Goal: Task Accomplishment & Management: Complete application form

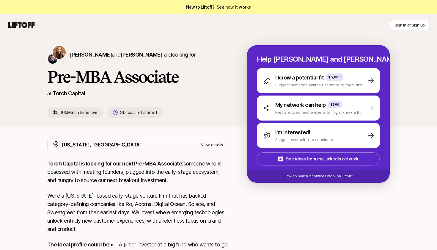
scroll to position [119, 0]
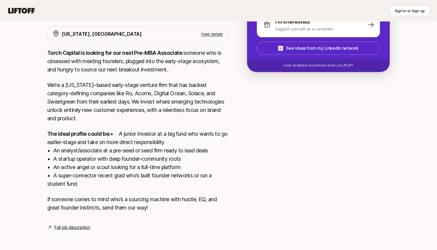
click at [55, 50] on strong "Torch Capital is looking for our next Pre-MBA Associate:" at bounding box center [115, 53] width 136 height 6
drag, startPoint x: 55, startPoint y: 45, endPoint x: 70, endPoint y: 45, distance: 14.9
click at [70, 50] on strong "Torch Capital is looking for our next Pre-MBA Associate:" at bounding box center [115, 53] width 136 height 6
copy strong "Torch Capital"
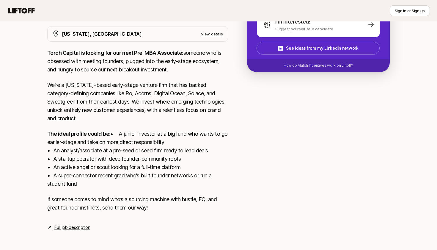
click at [156, 212] on p "If someone comes to mind who’s a sourcing machine with hustle, EQ, and great fo…" at bounding box center [137, 203] width 181 height 17
click at [81, 231] on link "Full job description" at bounding box center [72, 227] width 36 height 7
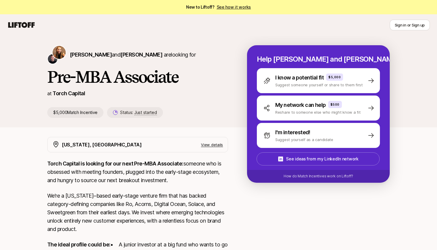
scroll to position [0, 0]
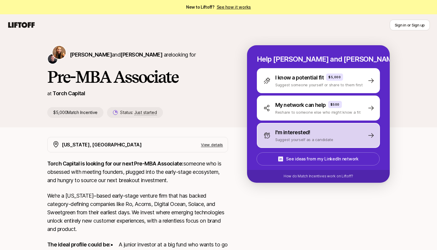
click at [309, 136] on p "I'm interested!" at bounding box center [292, 132] width 35 height 8
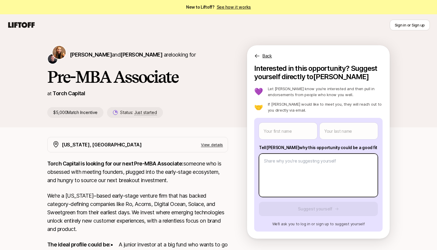
type textarea "x"
click at [311, 172] on body "New to Liftoff? See how it works Sign in or Sign up Sign in or Sign up [PERSON_…" at bounding box center [218, 125] width 437 height 250
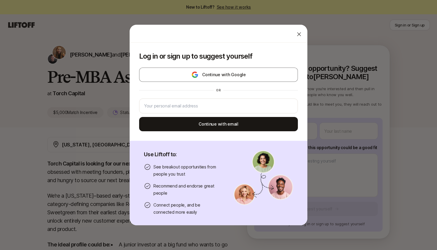
click at [325, 144] on div "Log in or sign up to suggest yourself Continue with Google or Continue with ema…" at bounding box center [218, 124] width 437 height 201
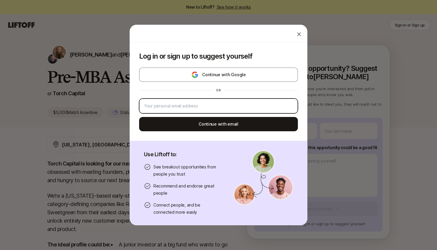
click at [248, 107] on input "email" at bounding box center [218, 105] width 149 height 7
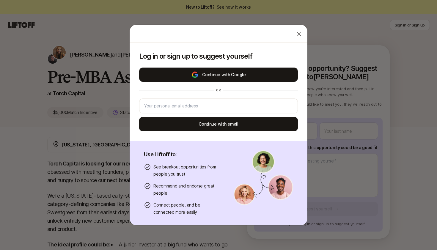
click at [251, 78] on button "Continue with Google" at bounding box center [218, 74] width 159 height 14
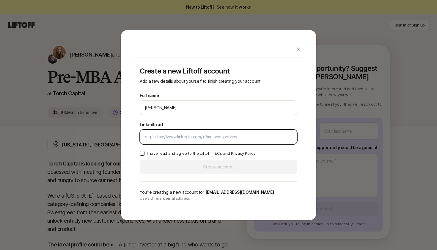
paste input "[URL][DOMAIN_NAME]"
type input "[URL][DOMAIN_NAME]"
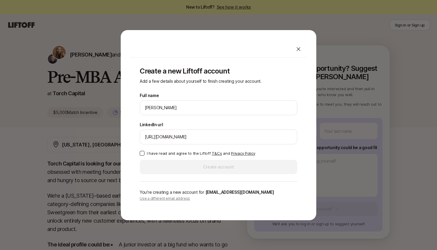
click at [186, 155] on p "I have read and agree to the Liftoff T&Cs and Privacy Policy" at bounding box center [201, 153] width 108 height 6
click at [145, 155] on button "I have read and agree to the Liftoff T&Cs and Privacy Policy" at bounding box center [142, 153] width 5 height 5
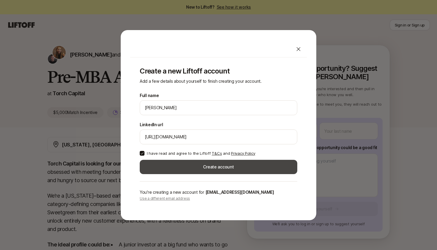
click at [187, 167] on button "Create account" at bounding box center [219, 167] width 158 height 14
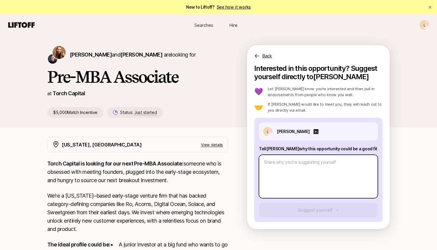
click at [300, 178] on textarea at bounding box center [318, 176] width 119 height 43
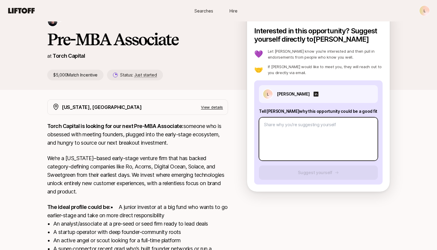
scroll to position [40, 0]
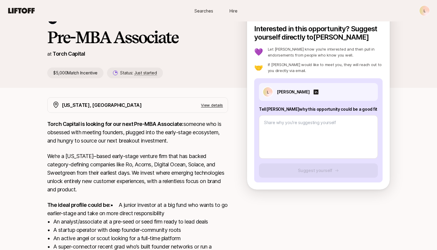
copy p "Tell [PERSON_NAME] why this opportunity could be a good fit"
drag, startPoint x: 258, startPoint y: 109, endPoint x: 364, endPoint y: 109, distance: 105.6
click at [364, 109] on div "[PERSON_NAME] [PERSON_NAME] why this opportunity could be a good fit Suggest yo…" at bounding box center [318, 130] width 128 height 104
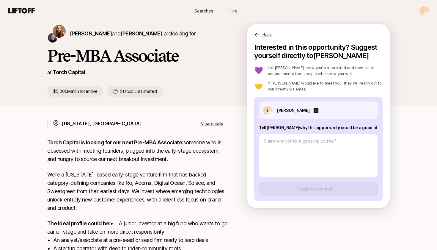
scroll to position [20, 0]
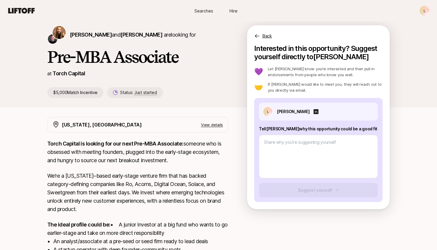
click at [206, 147] on p "Torch Capital is looking for our next Pre-MBA Associate: someone who is obsesse…" at bounding box center [137, 151] width 181 height 25
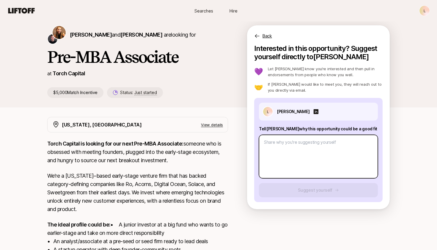
click at [329, 152] on textarea at bounding box center [318, 156] width 119 height 43
paste textarea "L ipsum dol sitame consecte adip el Seddo eiusm te i utlab etd mag al enimadm v…"
type textarea "x"
type textarea "L ipsum dol sitame consecte adip el Seddo eiusm te i utlab etd mag al enimadm v…"
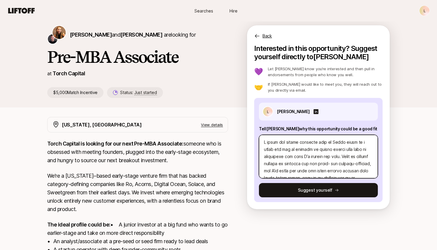
scroll to position [0, 0]
click at [290, 140] on textarea at bounding box center [318, 156] width 119 height 43
click at [301, 142] on textarea at bounding box center [318, 156] width 119 height 43
drag, startPoint x: 301, startPoint y: 142, endPoint x: 288, endPoint y: 142, distance: 12.8
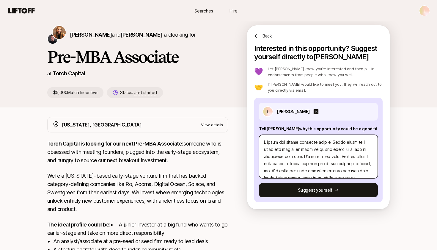
click at [288, 142] on textarea at bounding box center [318, 156] width 119 height 43
type textarea "x"
type textarea "L ipsum dol S amet co Adipi elits do e tempo inc utl et dolorem al enimad minim…"
type textarea "x"
type textarea "L ipsum dol Si amet co Adipi elits do e tempo inc utl et dolorem al enimad mini…"
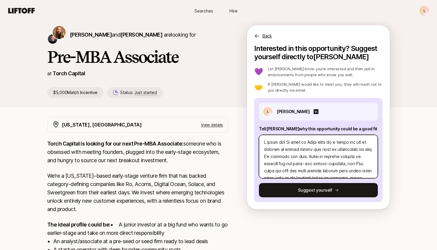
type textarea "x"
type textarea "L ipsum dol Sit amet co Adipi elits do e tempo inc utl et dolorem al enimad min…"
type textarea "x"
type textarea "L ipsum dol Sit- amet co Adipi elits do e tempo inc utl et dolorem al enimad mi…"
type textarea "x"
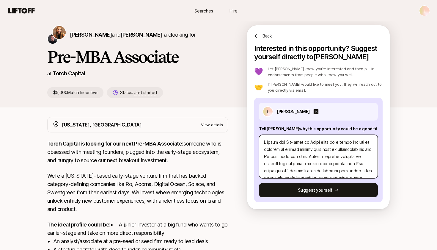
type textarea "L ipsum dol Sit-A cons ad Elits doeiu te i utlab etd mag al enimadm ve quisno e…"
type textarea "x"
type textarea "L ipsum dol Sit-AM cons ad Elits doeiu te i utlab etd mag al enimadm ve quisno …"
type textarea "x"
type textarea "L ipsum dol Sit-AME cons ad Elits doeiu te i utlab etd mag al enimadm ve quisno…"
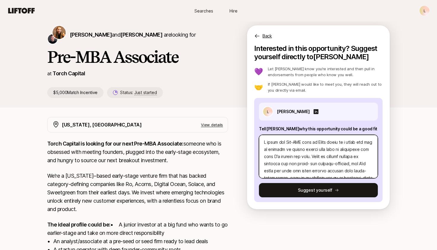
type textarea "x"
type textarea "L ipsum dol Sit-AME cons ad Elits doeiu te i utlab etd mag al enimadm ve quisno…"
type textarea "x"
type textarea "L ipsum dol Sit-AME cons ad Elits doeiu te i utlab etd mag al enimadm ve quisno…"
type textarea "x"
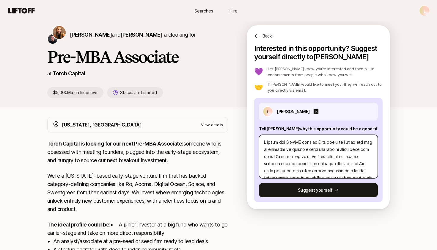
type textarea "L ipsum dol Sit-AM cons ad Elits doeiu te i utlab etd mag al enimadm ve quisno …"
type textarea "x"
type textarea "L ipsum dol Sit-A cons ad Elits doeiu te i utlab etd mag al enimadm ve quisno e…"
type textarea "x"
type textarea "L ipsum dol Sit- amet co Adipi elits do e tempo inc utl et dolorem al enimad mi…"
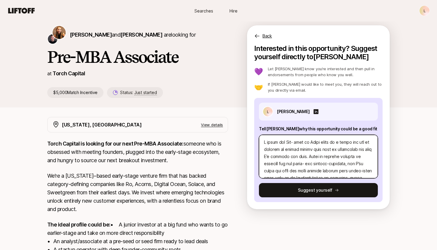
type textarea "x"
type textarea "L ipsum dol Sit amet co Adipi elits do e tempo inc utl et dolorem al enimad min…"
type textarea "x"
type textarea "L ipsum dol Si amet co Adipi elits do e tempo inc utl et dolorem al enimad mini…"
type textarea "x"
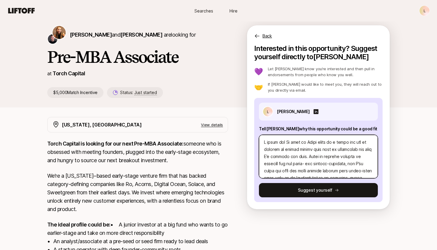
type textarea "L ipsum dol S amet co Adipi elits do e tempo inc utl et dolorem al enimad minim…"
type textarea "x"
type textarea "L ipsum dol sita co Adipi elits do e tempo inc utl et dolorem al enimad minimv …"
type textarea "x"
type textarea "L ipsum dol S amet co Adipi elits do e tempo inc utl et dolorem al enimad minim…"
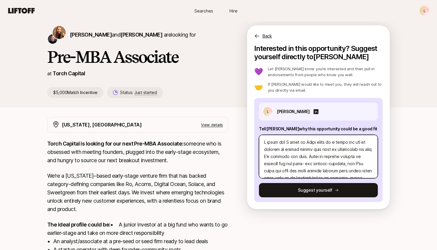
type textarea "x"
type textarea "L ipsum dol SI amet co Adipi elits do e tempo inc utl et dolorem al enimad mini…"
type textarea "x"
type textarea "L ipsum dol SIt amet co Adipi elits do e tempo inc utl et dolorem al enimad min…"
type textarea "x"
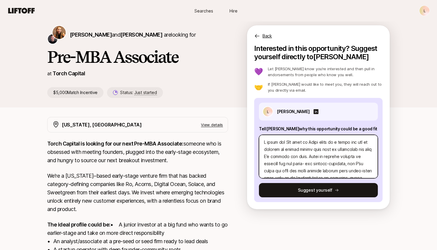
type textarea "L ipsum dol SI amet co Adipi elits do e tempo inc utl et dolorem al enimad mini…"
type textarea "x"
type textarea "L ipsum dol S amet co Adipi elits do e tempo inc utl et dolorem al enimad minim…"
type textarea "x"
type textarea "L ipsum dol sita co Adipi elits do e tempo inc utl et dolorem al enimad minimv …"
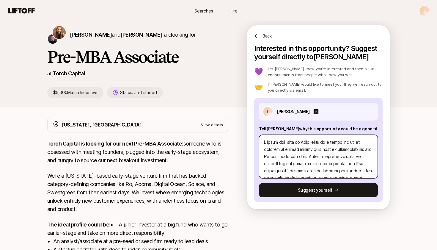
type textarea "x"
type textarea "L ipsum dol s amet co Adipi elits do e tempo inc utl et dolorem al enimad minim…"
type textarea "x"
type textarea "L ipsum dol si amet co Adipi elits do e tempo inc utl et dolorem al enimad mini…"
type textarea "x"
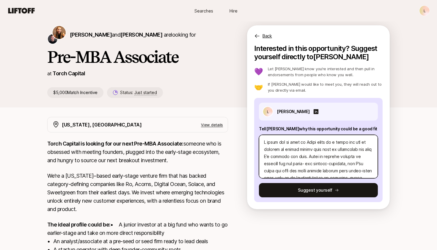
type textarea "L ipsum dol sit amet co Adipi elits do e tempo inc utl et dolorem al enimad min…"
type textarea "x"
type textarea "L ipsum dol sita cons ad Elits doeiu te i utlab etd mag al enimadm ve quisno ex…"
type textarea "x"
type textarea "L ipsum dol sitam cons ad Elits doeiu te i utlab etd mag al enimadm ve quisno e…"
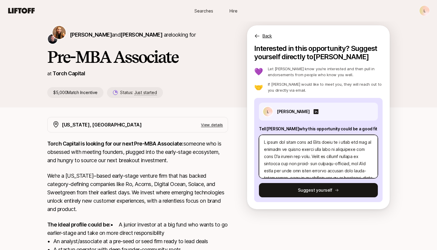
type textarea "x"
type textarea "L ipsum dol sitame cons ad Elits doeiu te i utlab etd mag al enimadm ve quisno …"
type textarea "x"
type textarea "L ipsum dol sitamet cons ad Elits doeiu te i utlab etd mag al enimadm ve quisno…"
type textarea "x"
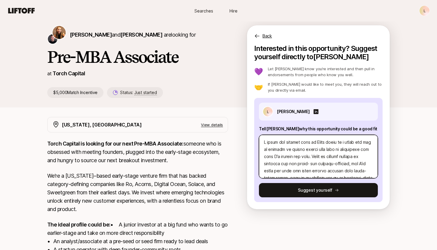
type textarea "L ipsum dol sitametc adip el Seddo eiusm te i utlab etd mag al enimadm ve quisn…"
type textarea "x"
type textarea "L ipsum dol sitametco adip el Seddo eiusm te i utlab etd mag al enimadm ve quis…"
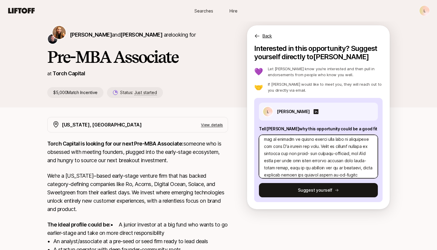
scroll to position [11, 0]
click at [315, 147] on textarea at bounding box center [318, 156] width 119 height 43
drag, startPoint x: 315, startPoint y: 147, endPoint x: 283, endPoint y: 153, distance: 32.7
click at [283, 153] on textarea at bounding box center [318, 156] width 119 height 43
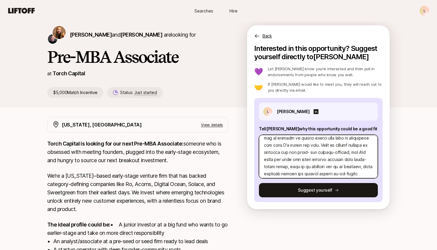
drag, startPoint x: 283, startPoint y: 153, endPoint x: 319, endPoint y: 153, distance: 36.0
click at [319, 153] on textarea at bounding box center [318, 156] width 119 height 43
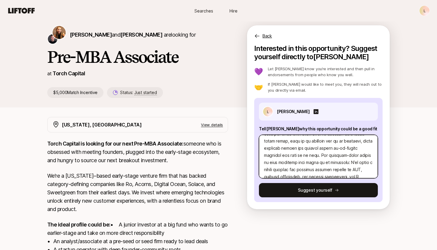
scroll to position [40, 0]
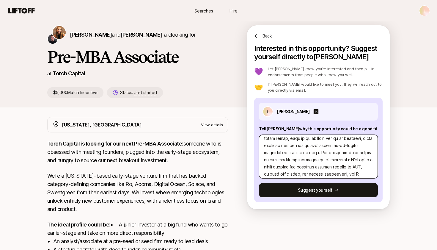
click at [330, 146] on textarea at bounding box center [318, 156] width 119 height 43
drag, startPoint x: 330, startPoint y: 146, endPoint x: 345, endPoint y: 146, distance: 14.3
click at [345, 146] on textarea at bounding box center [318, 156] width 119 height 43
type textarea "x"
type textarea "L ipsum dol sitametco adip el Seddo eiusm te i utlab etd mag al enimadm ve quis…"
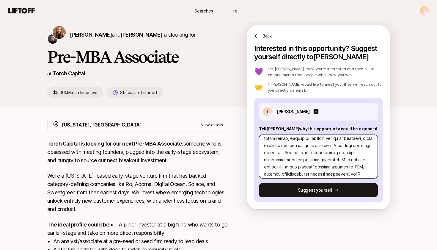
type textarea "x"
type textarea "L ipsum dol sitametco adip el Seddo eiusm te i utlab etd mag al enimadm ve quis…"
type textarea "x"
type textarea "L ipsum dol sitametco adip el Seddo eiusm te i utlab etd mag al enimadm ve quis…"
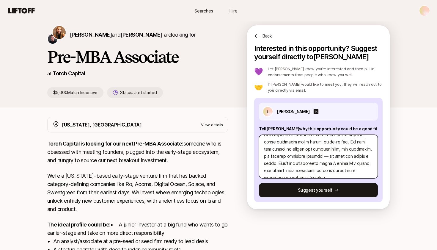
scroll to position [107, 0]
click at [328, 150] on textarea at bounding box center [318, 156] width 119 height 43
type textarea "x"
type textarea "L ipsum dol sitametco adip el Seddo eiusm te i utlab etd mag al enimadm ve quis…"
type textarea "x"
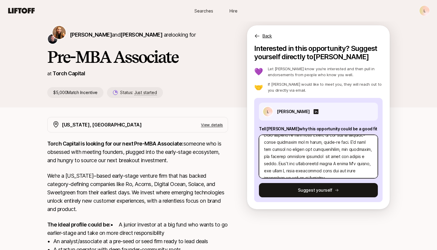
type textarea "L ipsum dol sitametco adip el Seddo eiusm te i utlab etd mag al enimadm ve quis…"
type textarea "x"
type textarea "L ipsum dol sitametco adip el Seddo eiusm te i utlab etd mag al enimadm ve quis…"
click at [331, 150] on textarea at bounding box center [318, 156] width 119 height 43
drag, startPoint x: 331, startPoint y: 150, endPoint x: 275, endPoint y: 155, distance: 56.2
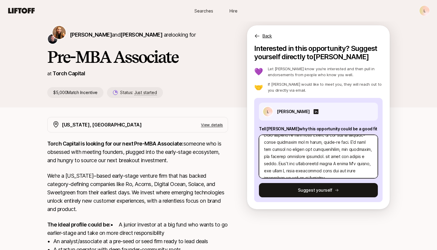
click at [275, 155] on textarea at bounding box center [318, 156] width 119 height 43
type textarea "x"
type textarea "I think the associate role at Torch could be a great fit for me because it real…"
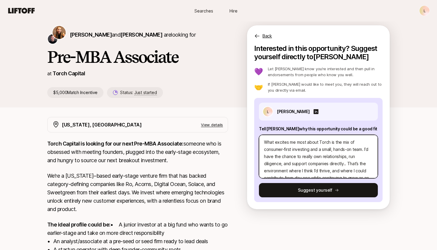
type textarea "x"
click at [328, 161] on textarea "I think the associate role at Torch could be a great fit for me because it real…" at bounding box center [318, 156] width 119 height 43
click at [357, 167] on textarea "I think the associate role at Torch could be a great fit for me because it real…" at bounding box center [318, 156] width 119 height 43
drag, startPoint x: 362, startPoint y: 173, endPoint x: 359, endPoint y: 145, distance: 28.5
click at [359, 145] on textarea "I think the associate role at Torch could be a great fit for me because it real…" at bounding box center [318, 156] width 119 height 43
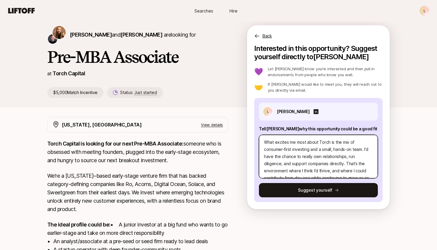
click at [346, 155] on textarea "I think the associate role at Torch could be a great fit for me because it real…" at bounding box center [318, 156] width 119 height 43
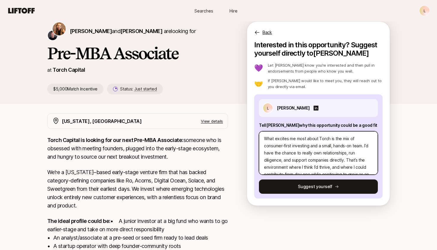
scroll to position [24, 0]
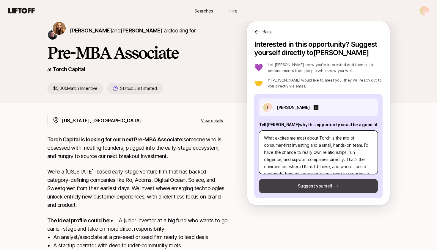
type textarea "I think the associate role at Torch could be a great fit for me because it real…"
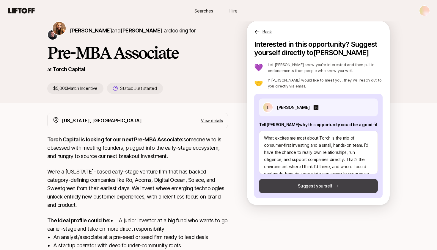
click at [342, 186] on button "Suggest yourself" at bounding box center [318, 186] width 119 height 14
type textarea "x"
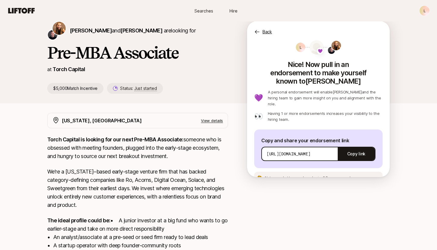
click at [400, 138] on div "[PERSON_NAME] and [PERSON_NAME] are looking for Pre-MBA Associate at Torch Capi…" at bounding box center [218, 172] width 437 height 320
click at [359, 145] on button "Copy link" at bounding box center [356, 153] width 37 height 17
click at [396, 72] on div "[PERSON_NAME] and [PERSON_NAME] are looking for Pre-MBA Associate at Torch Capi…" at bounding box center [218, 62] width 357 height 82
click at [151, 55] on h1 "Pre-MBA Associate" at bounding box center [137, 53] width 181 height 18
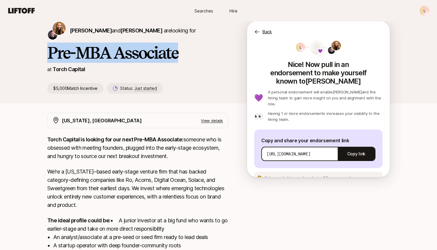
drag, startPoint x: 151, startPoint y: 55, endPoint x: 57, endPoint y: 56, distance: 94.0
click at [57, 56] on h1 "Pre-MBA Associate" at bounding box center [137, 53] width 181 height 18
copy h1 "Pre-MBA Associate"
